Goal: Feedback & Contribution: Leave review/rating

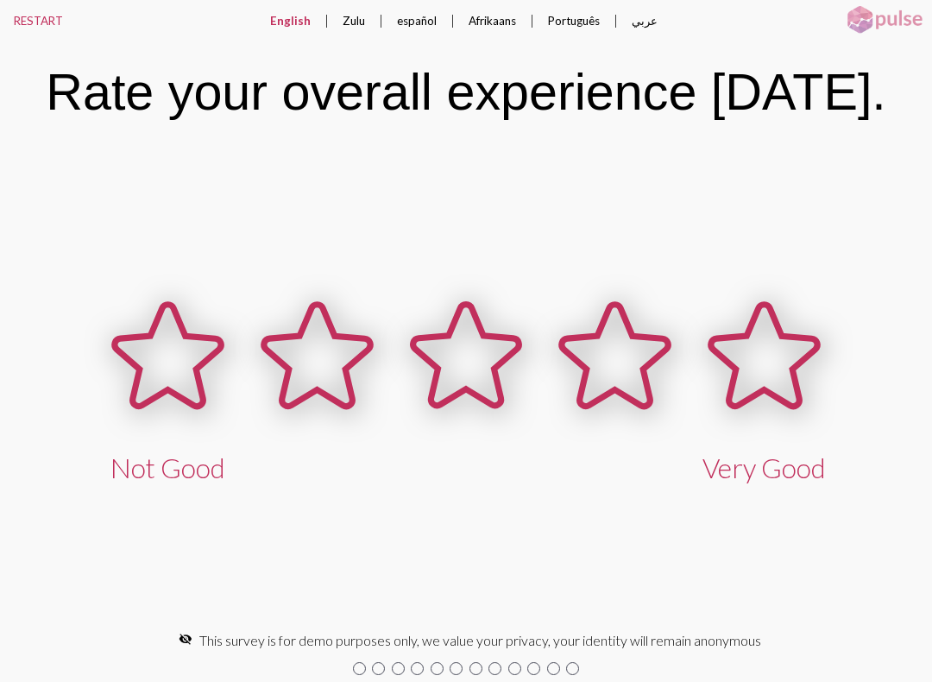
click at [771, 378] on icon at bounding box center [764, 356] width 106 height 102
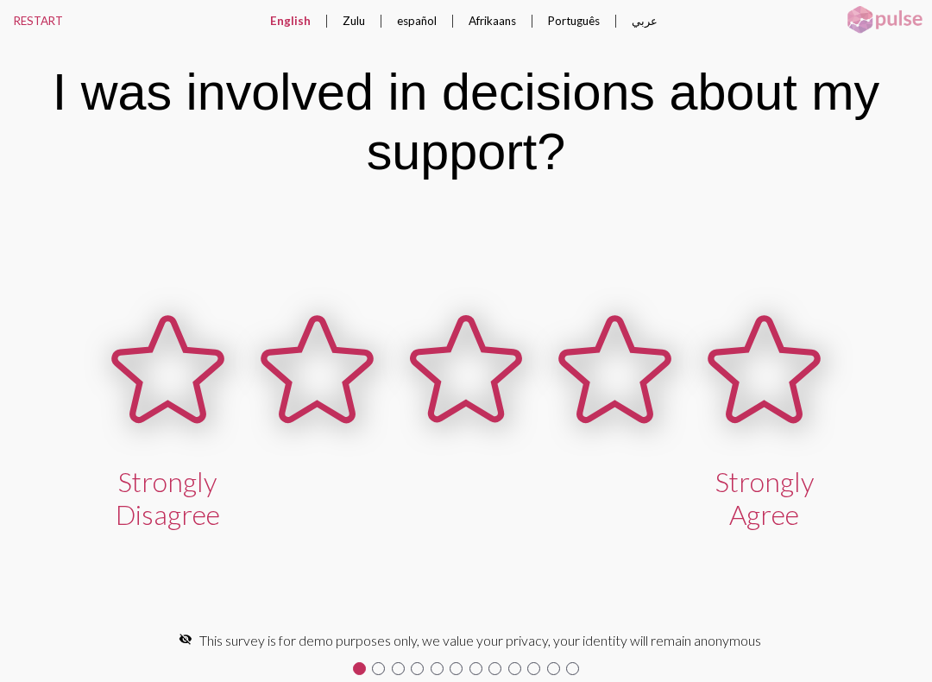
click at [766, 378] on icon at bounding box center [764, 370] width 106 height 102
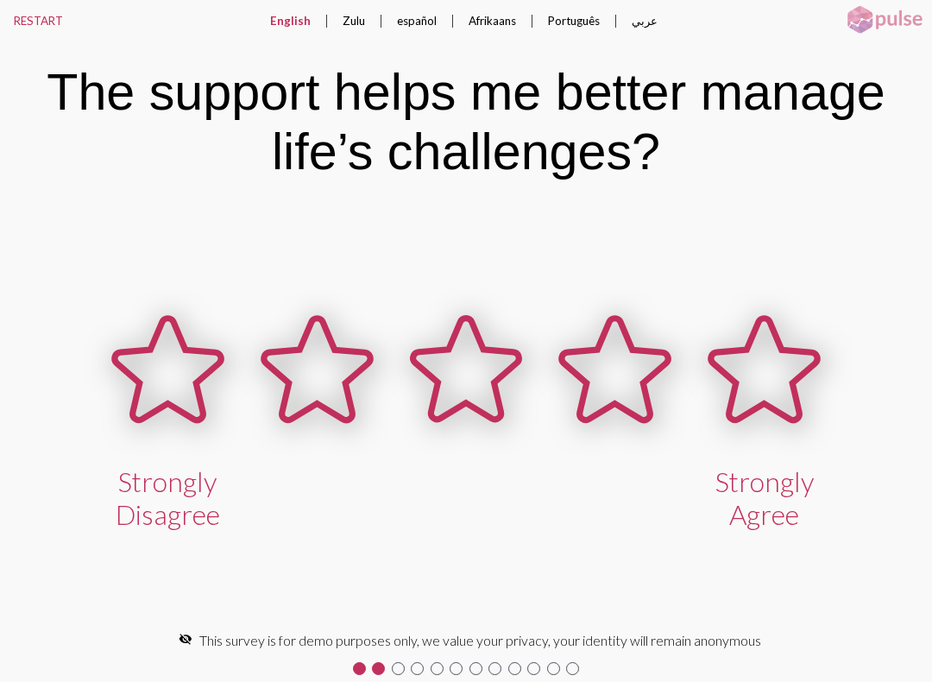
click at [766, 364] on icon at bounding box center [764, 370] width 106 height 102
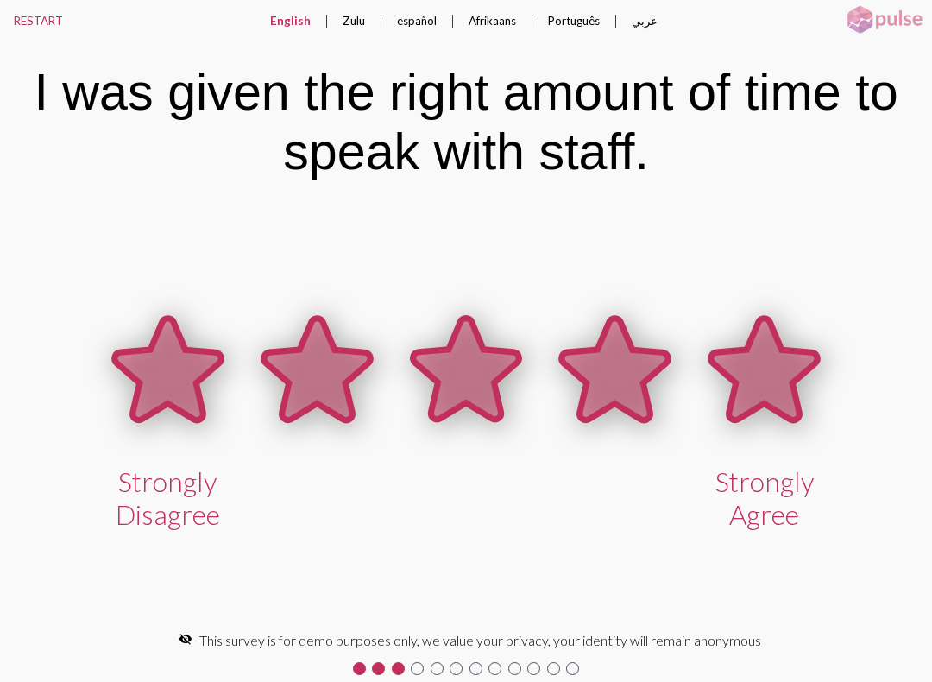
click at [770, 376] on icon at bounding box center [764, 370] width 106 height 102
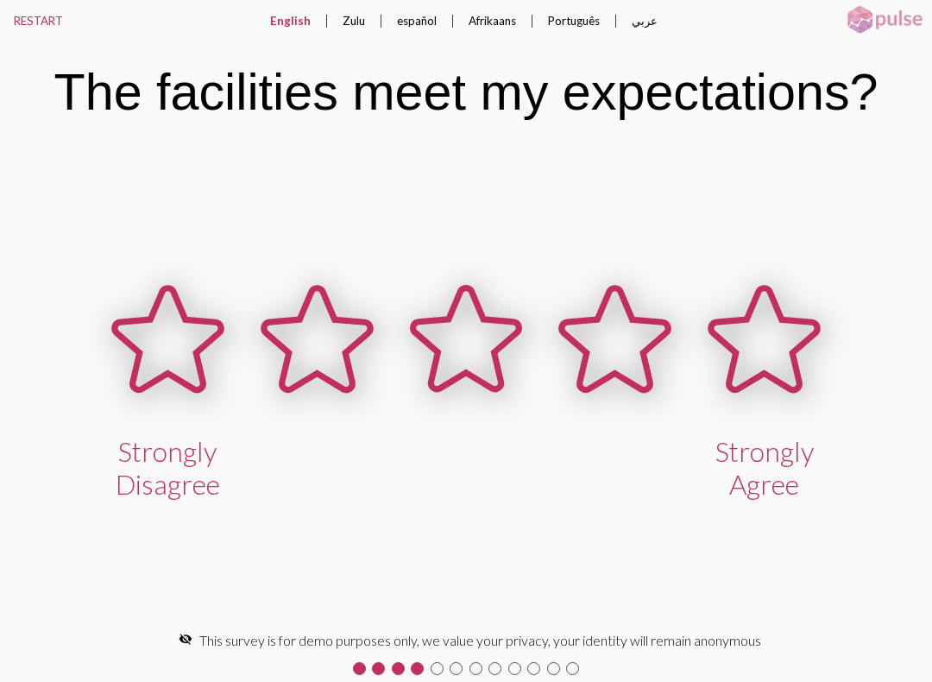
click at [762, 350] on icon at bounding box center [764, 339] width 106 height 102
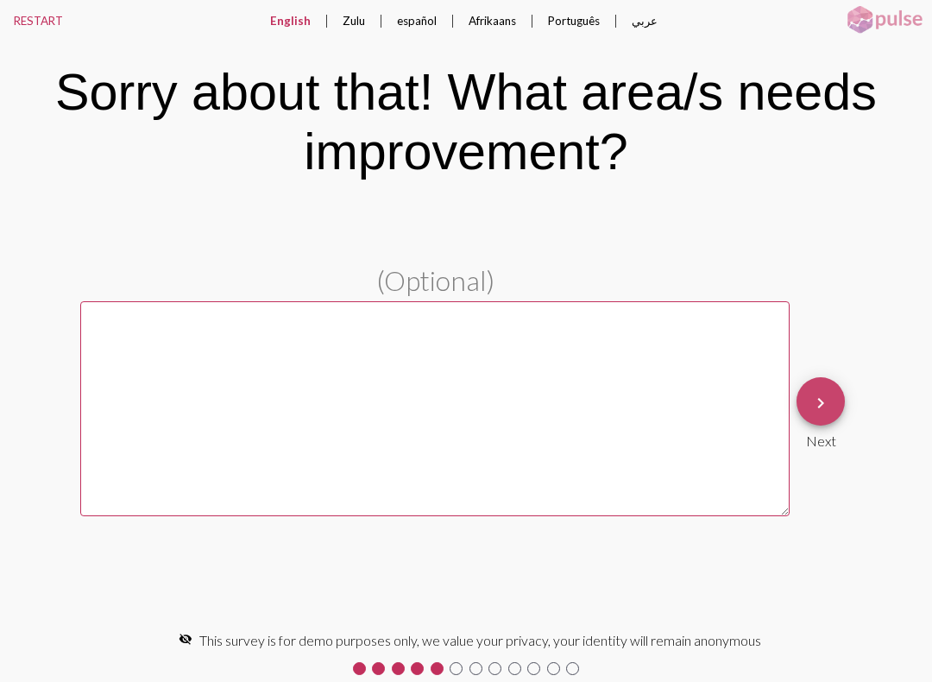
click at [824, 400] on mat-icon "keyboard_arrow_right" at bounding box center [821, 403] width 21 height 21
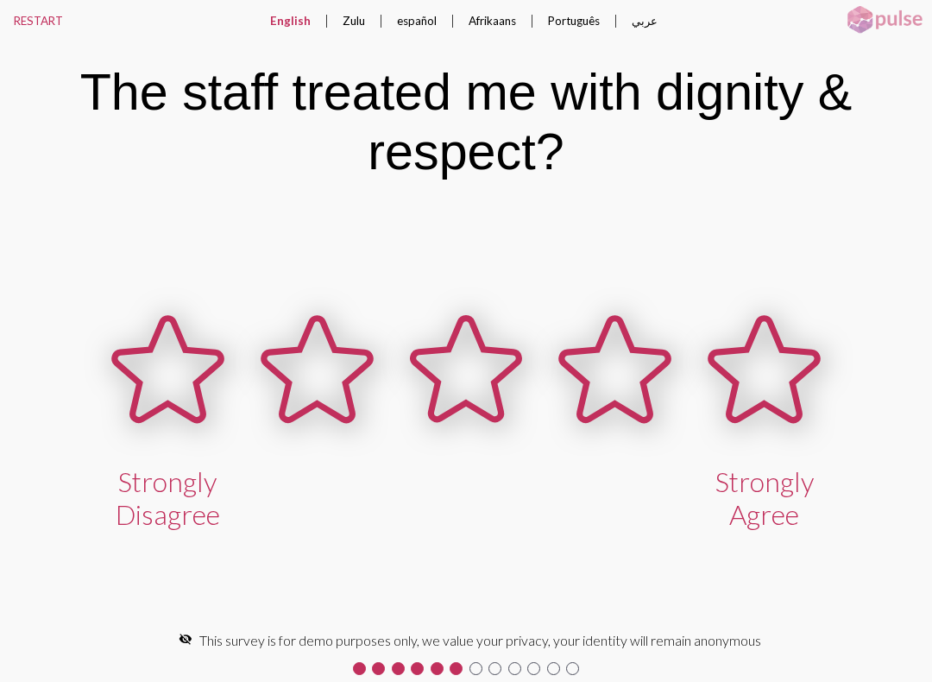
click at [779, 373] on icon at bounding box center [764, 370] width 106 height 102
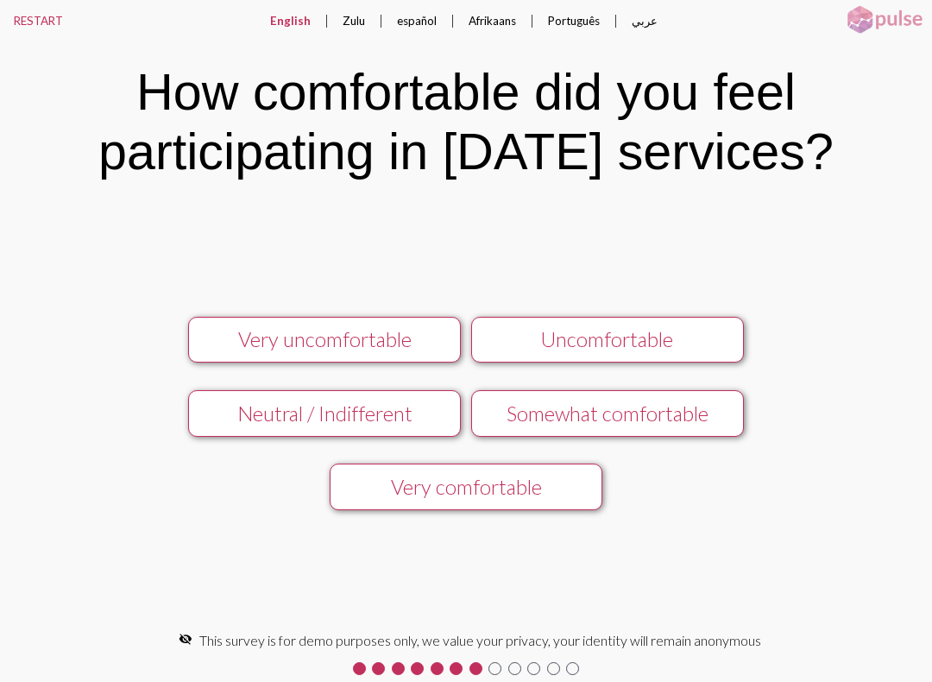
click at [520, 477] on button "Very comfortable" at bounding box center [466, 487] width 273 height 47
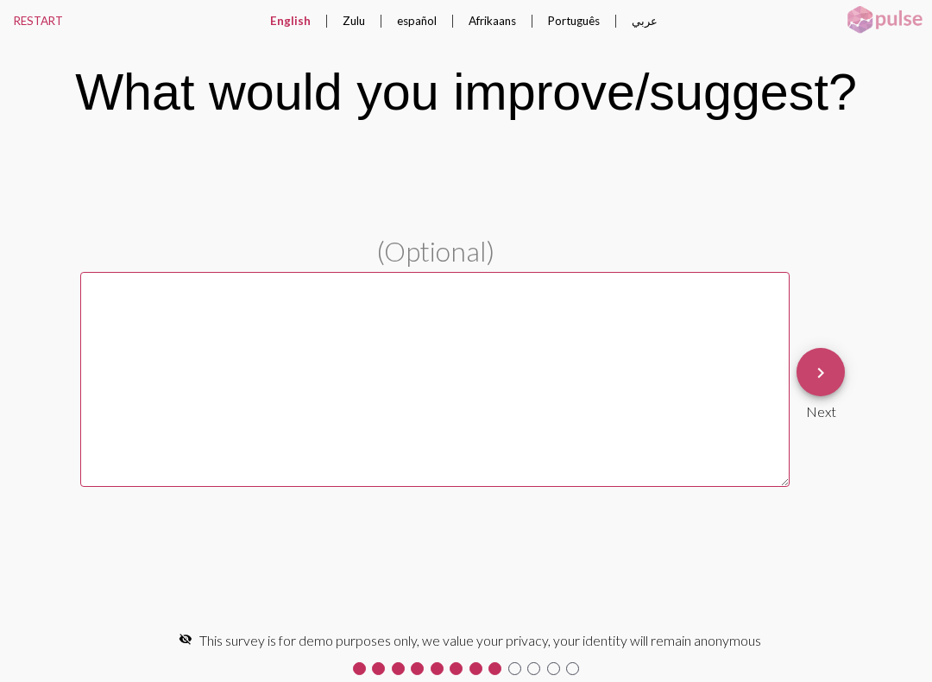
click at [824, 369] on mat-icon "keyboard_arrow_right" at bounding box center [821, 373] width 21 height 21
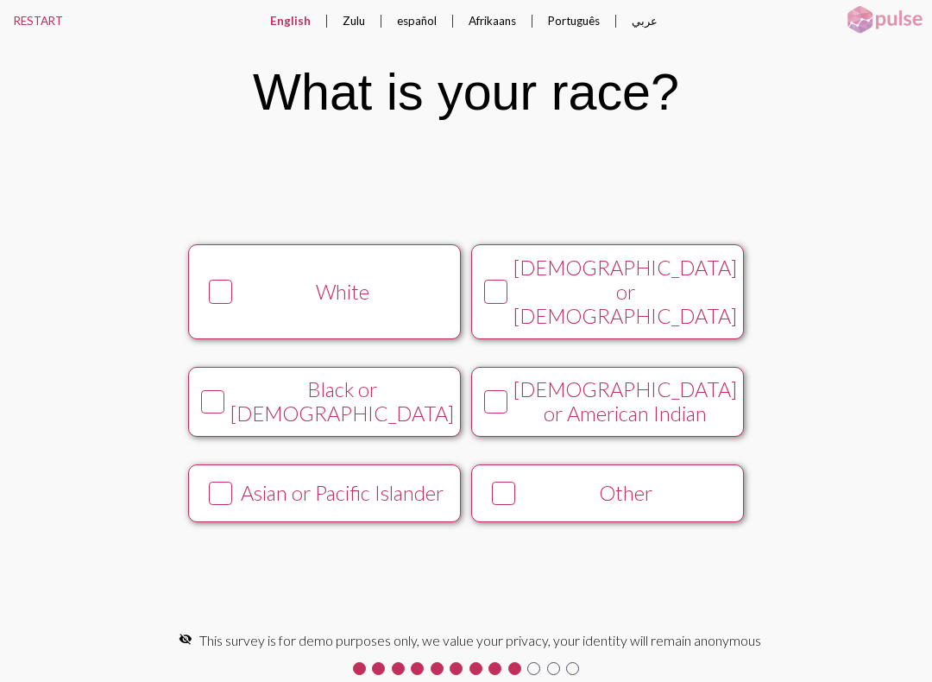
click at [333, 295] on div "White" at bounding box center [342, 292] width 208 height 24
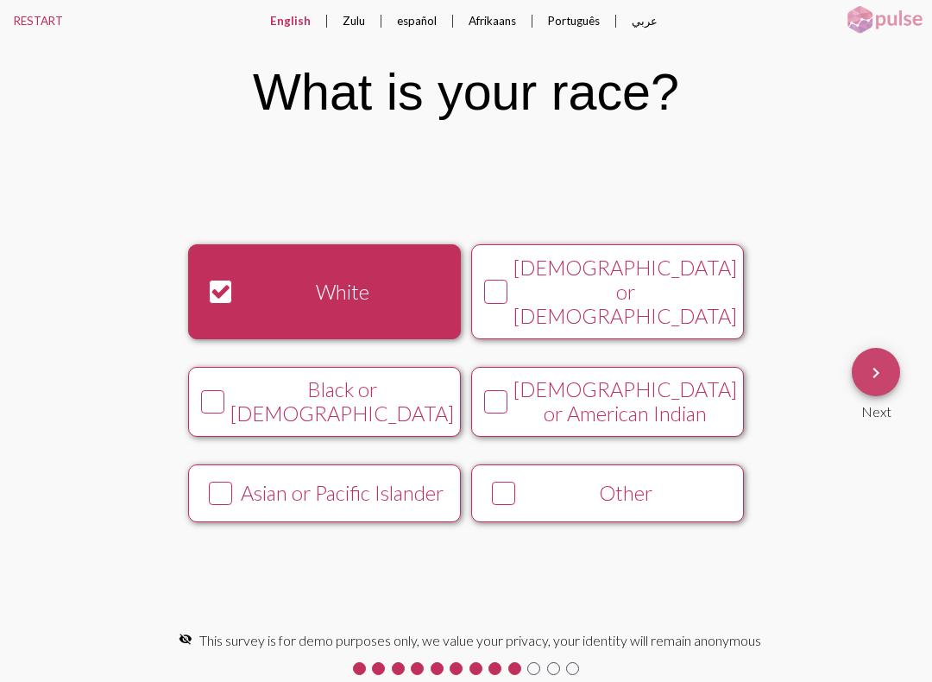
click at [881, 376] on mat-icon "keyboard_arrow_right" at bounding box center [876, 373] width 21 height 21
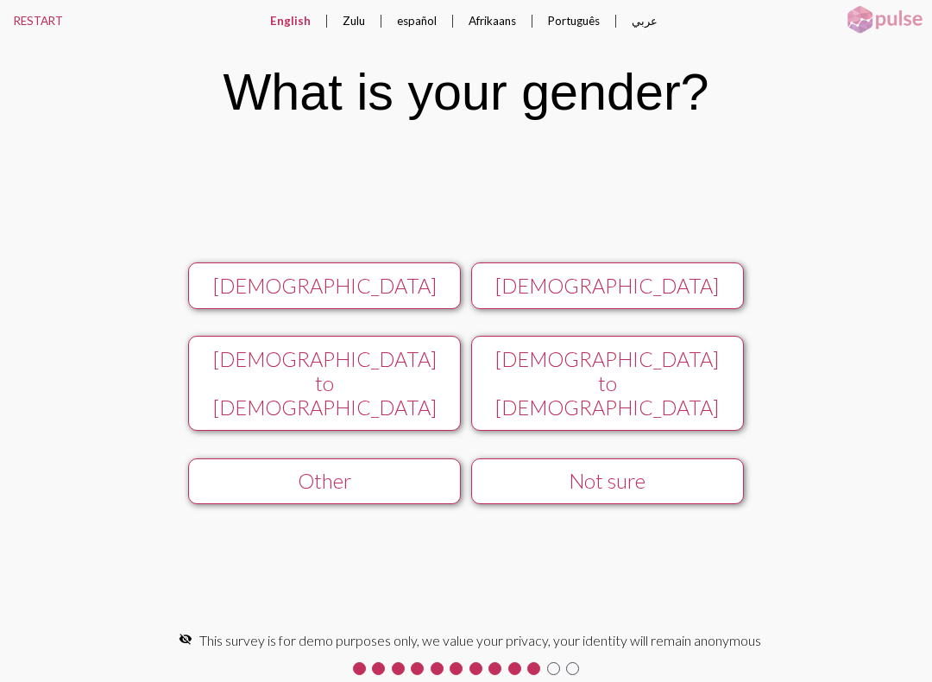
click at [667, 298] on div "[DEMOGRAPHIC_DATA]" at bounding box center [607, 286] width 243 height 24
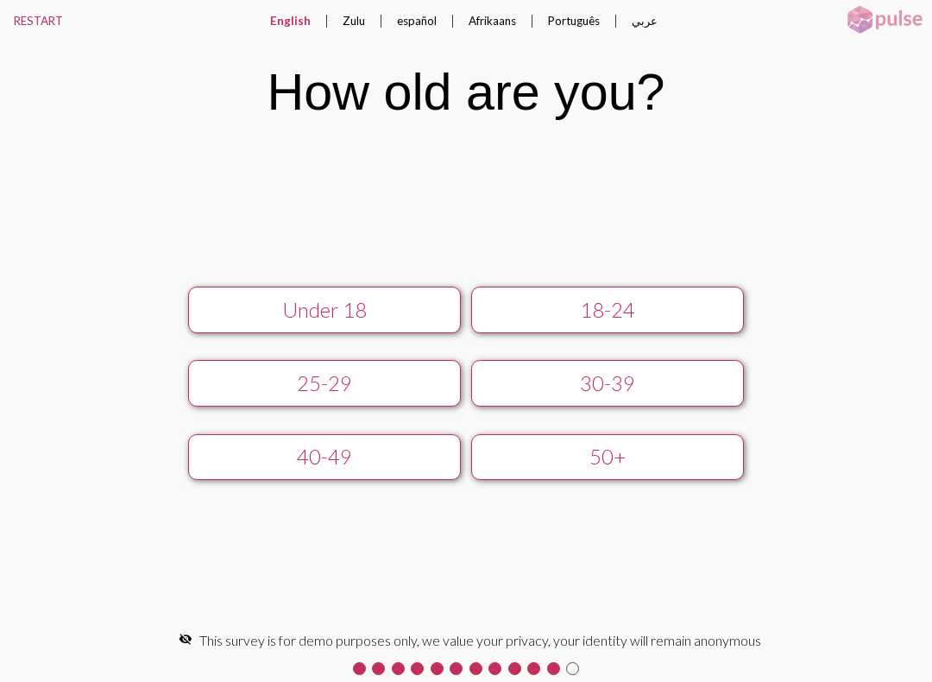
click at [368, 460] on div "40-49" at bounding box center [324, 457] width 243 height 24
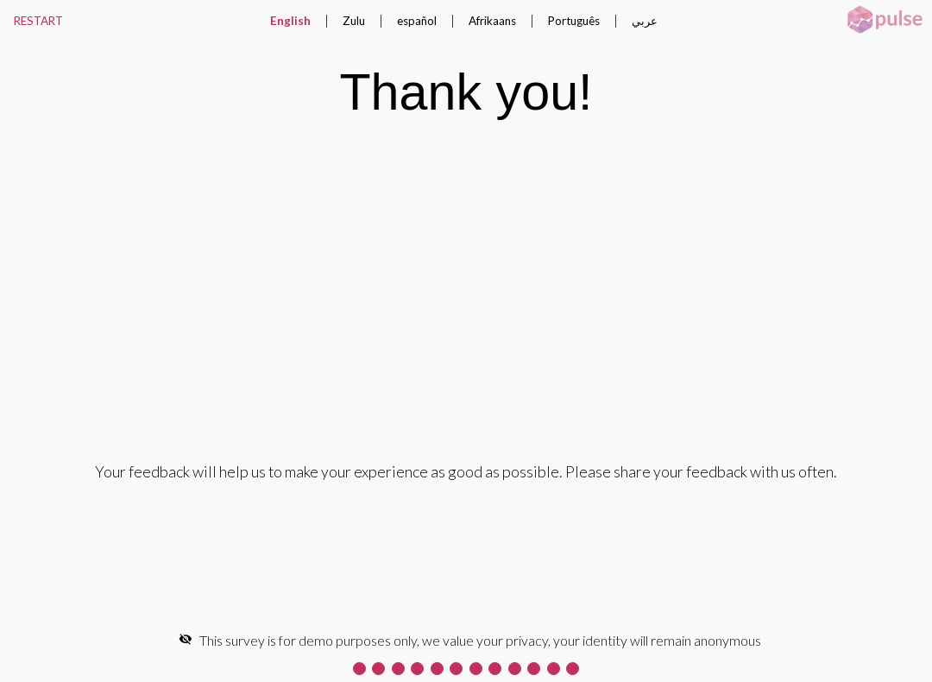
click at [31, 7] on button "RESTART" at bounding box center [38, 20] width 77 height 41
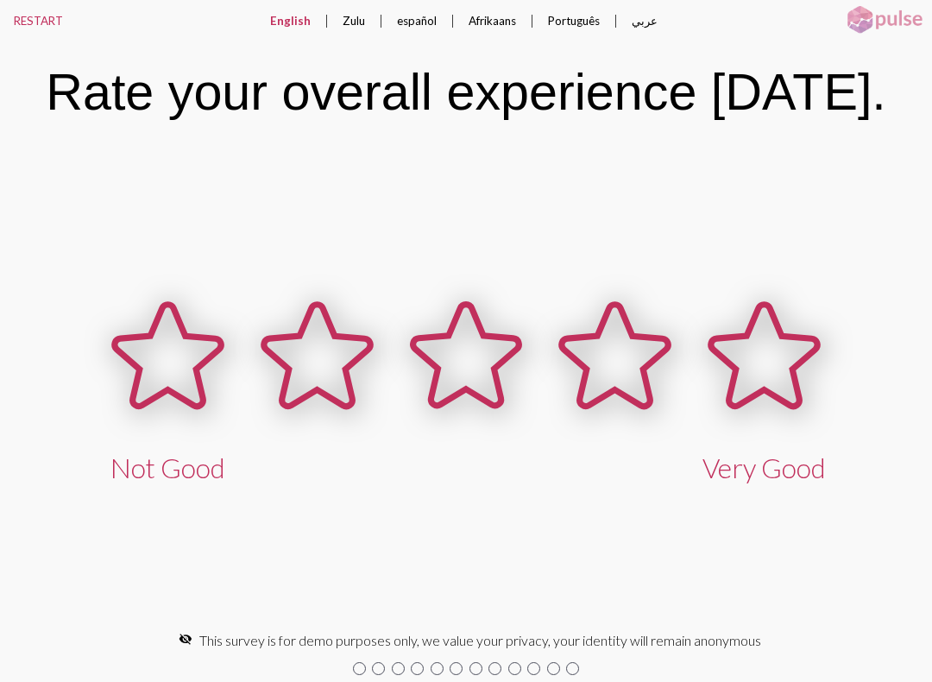
click at [317, 325] on icon at bounding box center [317, 356] width 106 height 102
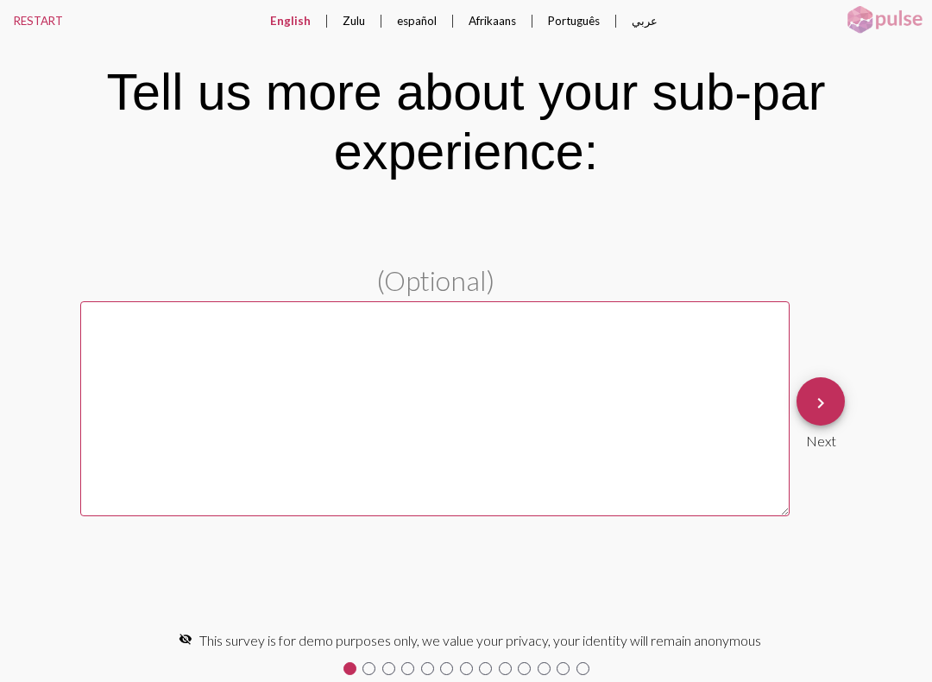
click at [825, 407] on mat-icon "keyboard_arrow_right" at bounding box center [821, 403] width 21 height 21
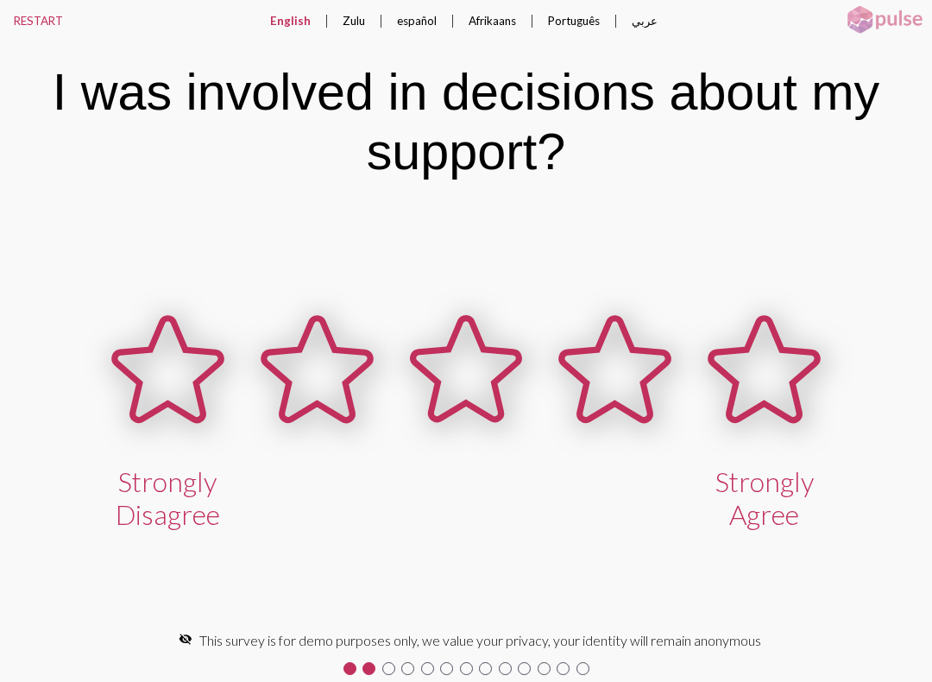
click at [643, 381] on icon at bounding box center [615, 370] width 106 height 102
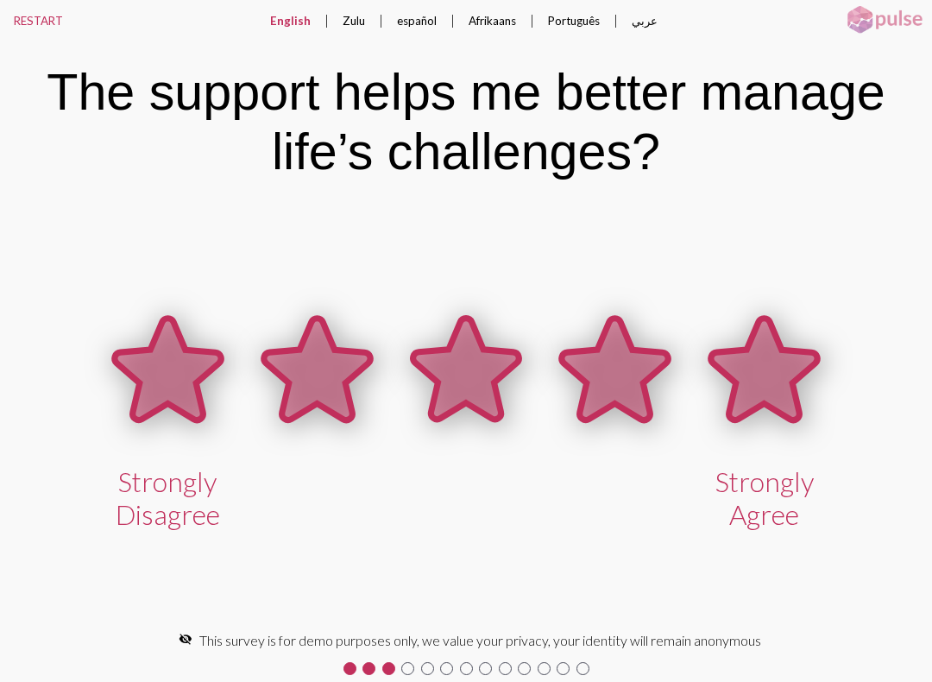
click at [758, 357] on icon at bounding box center [764, 370] width 106 height 102
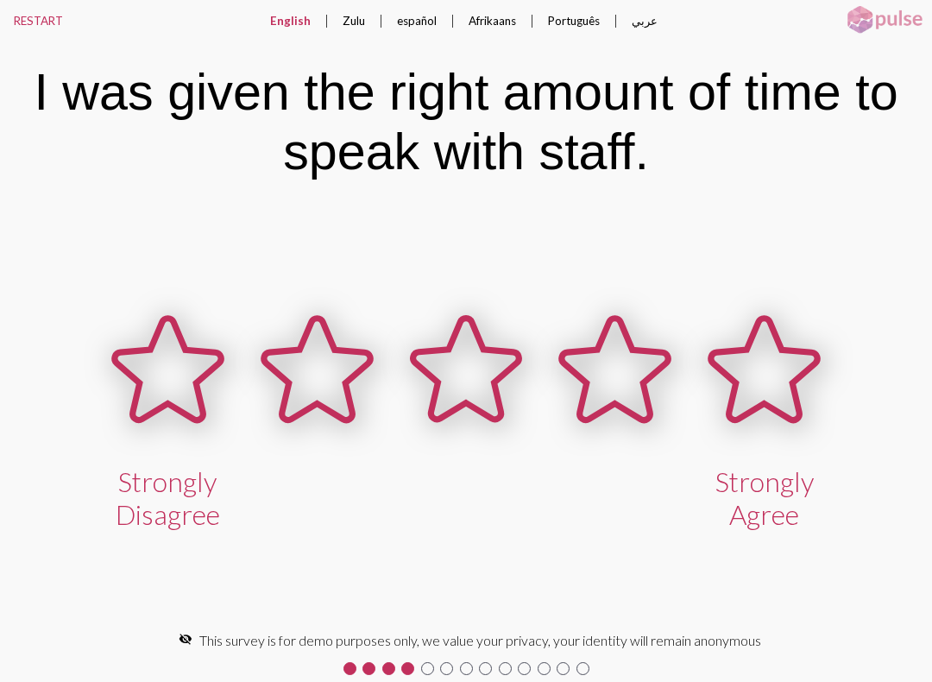
click at [41, 29] on button "RESTART" at bounding box center [38, 20] width 77 height 41
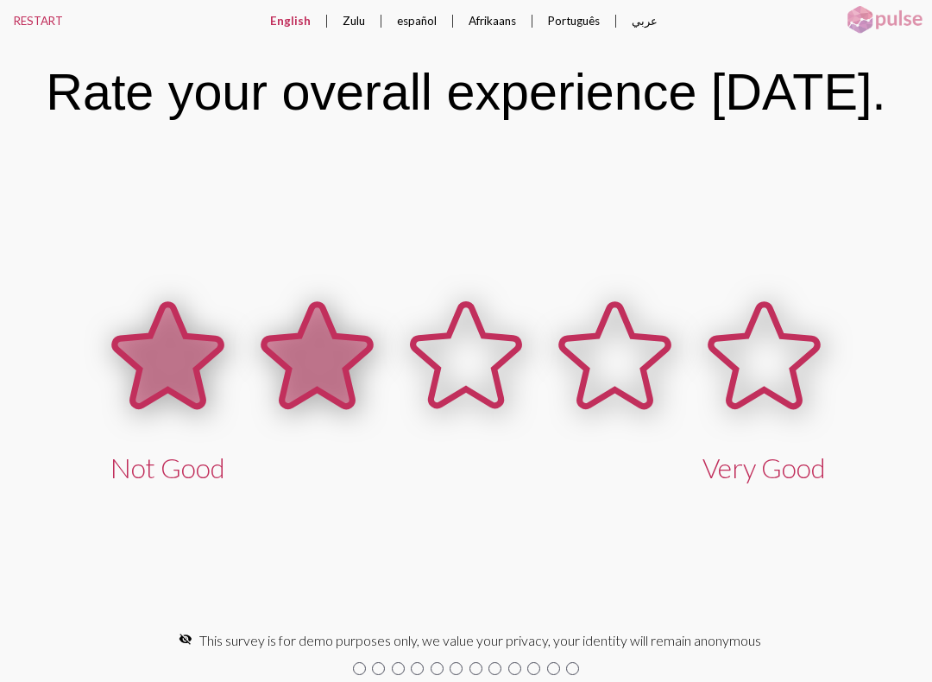
click at [331, 334] on icon at bounding box center [317, 356] width 106 height 102
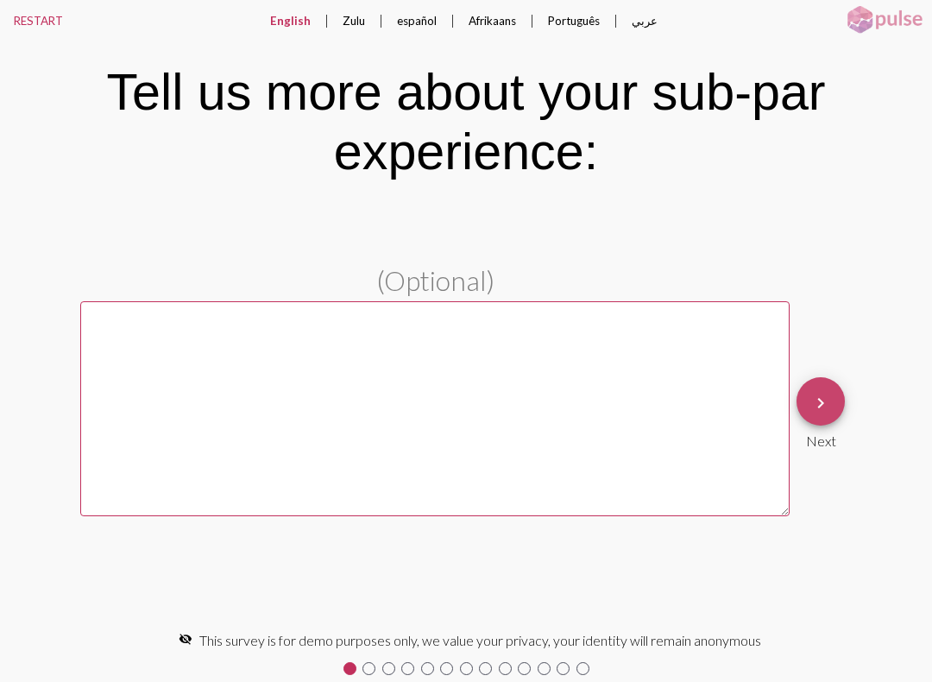
click at [810, 384] on button "keyboard_arrow_right" at bounding box center [821, 401] width 48 height 48
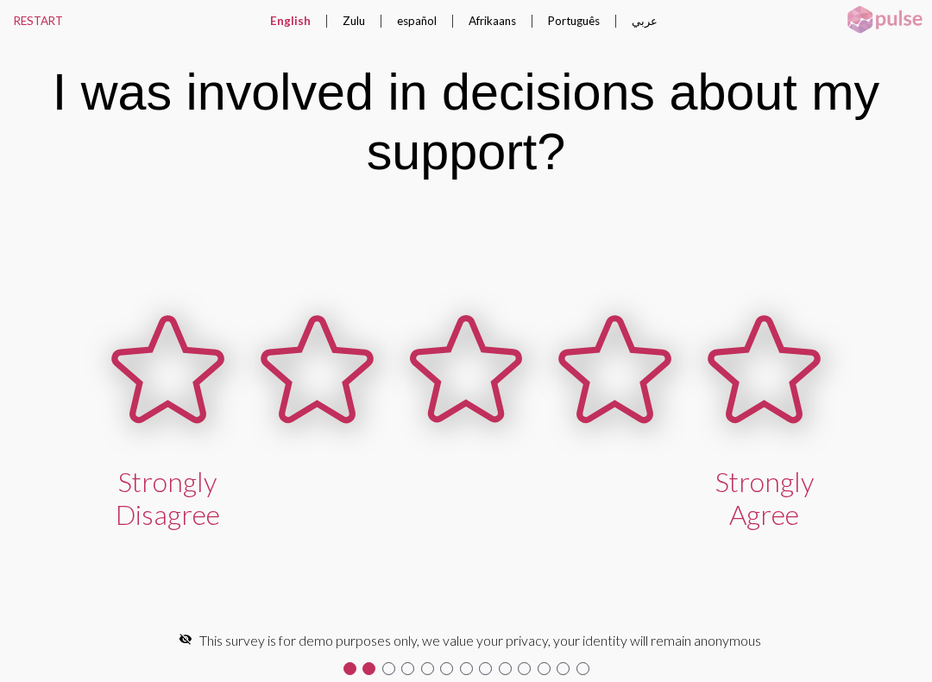
click at [44, 17] on button "RESTART" at bounding box center [38, 20] width 77 height 41
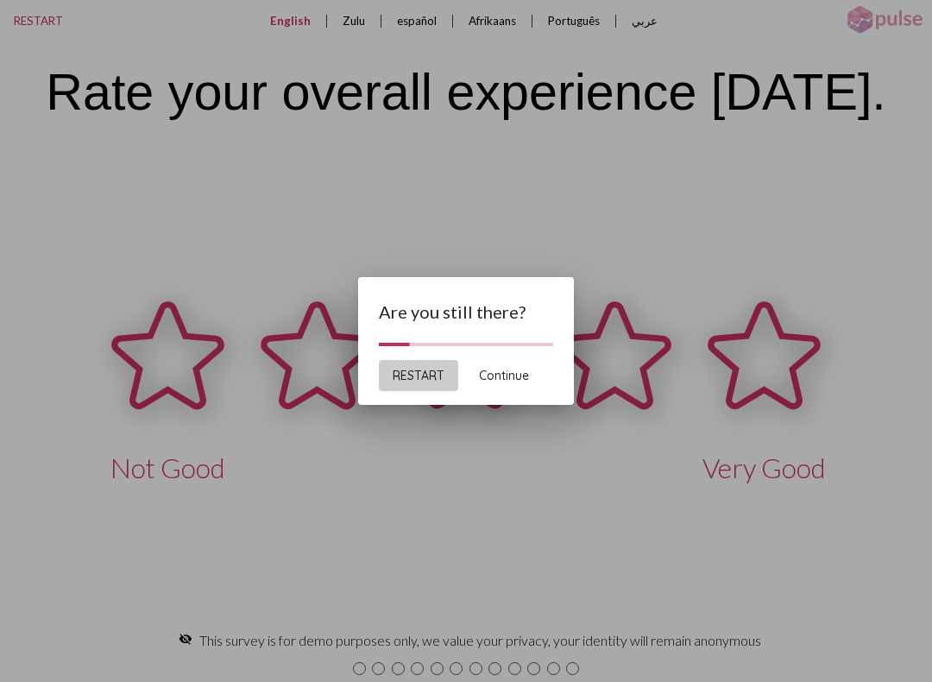
click at [456, 379] on button "RESTART" at bounding box center [418, 375] width 79 height 31
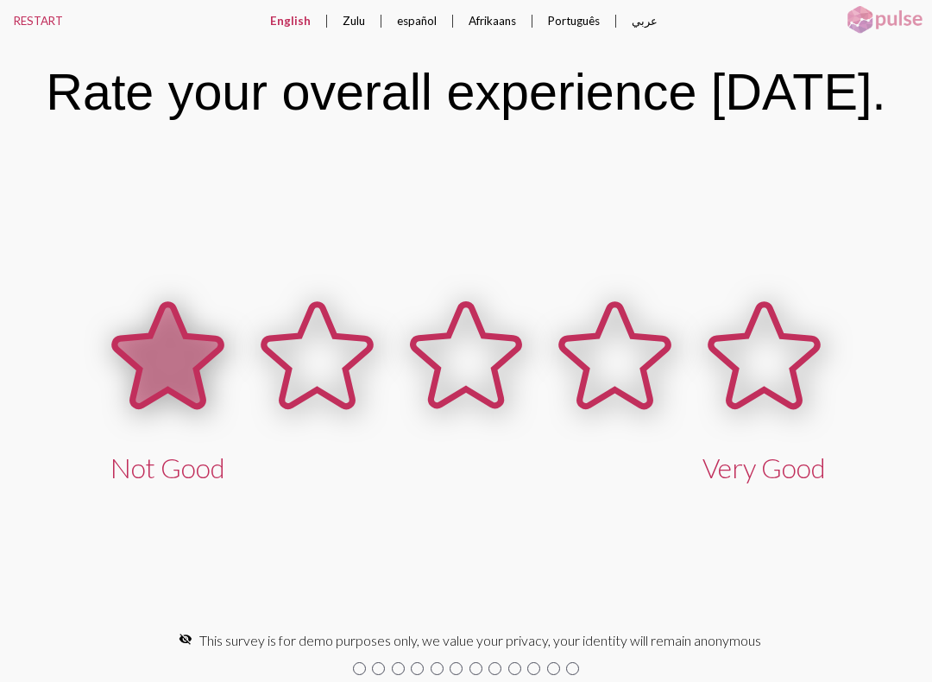
click at [174, 369] on icon at bounding box center [168, 356] width 106 height 102
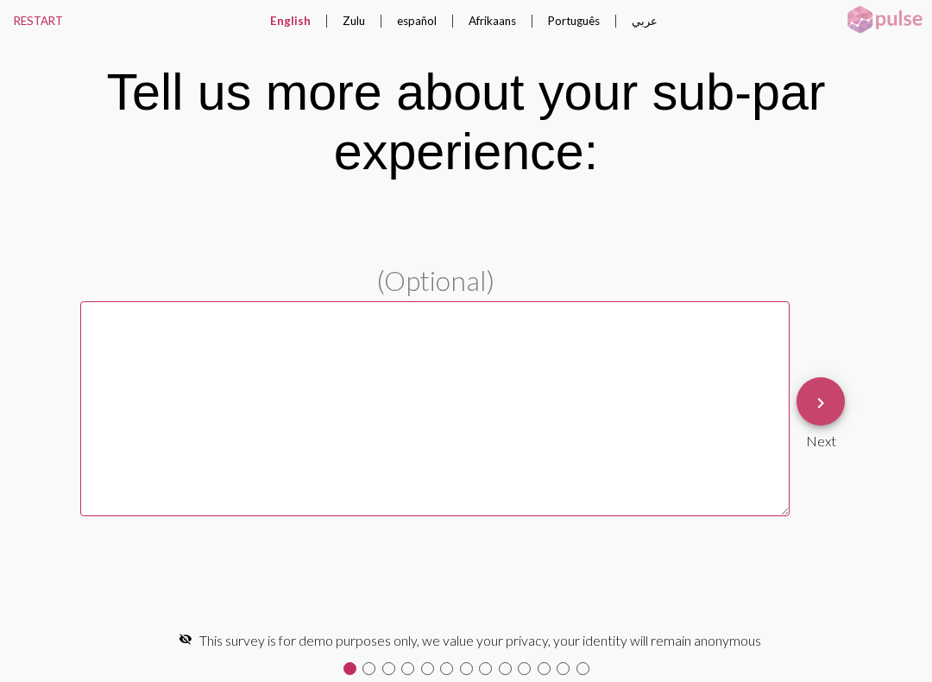
click at [807, 390] on button "keyboard_arrow_right" at bounding box center [821, 401] width 48 height 48
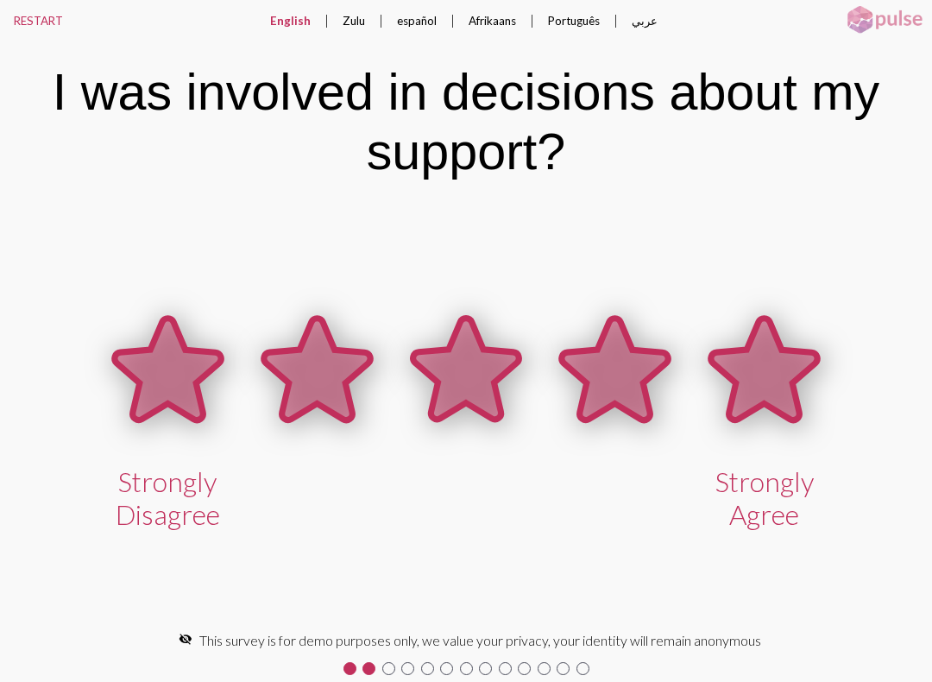
click at [751, 377] on icon at bounding box center [764, 370] width 106 height 102
